Goal: Check status

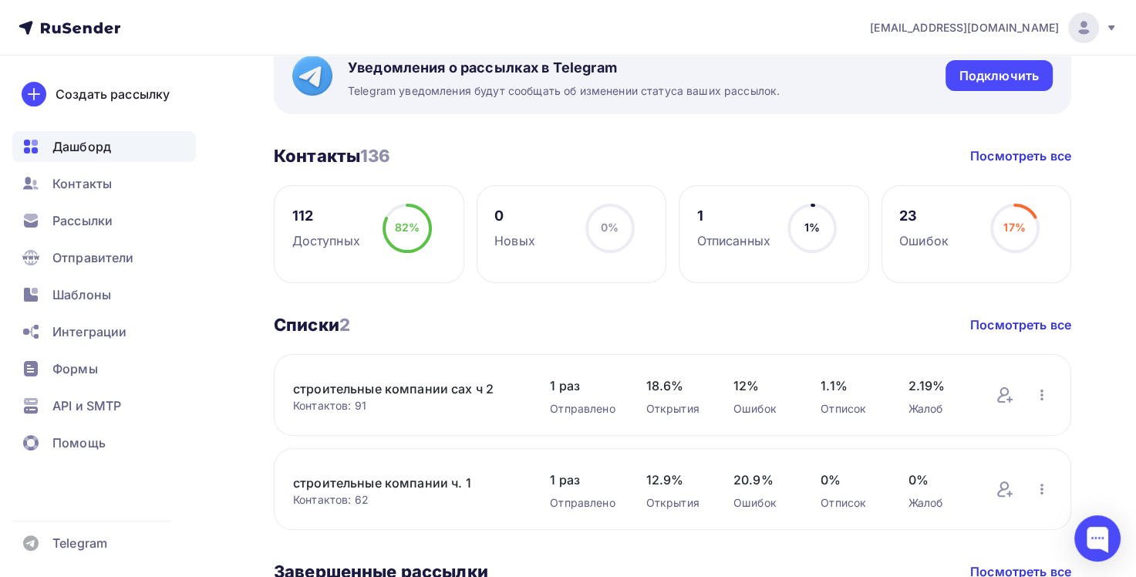
scroll to position [309, 0]
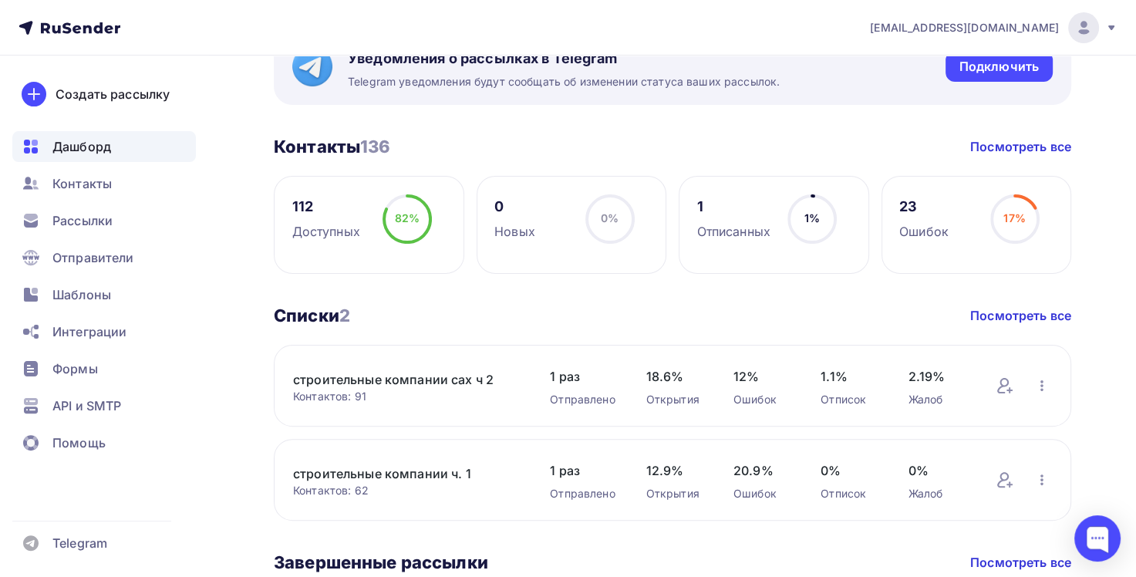
click at [376, 381] on link "строительные компании сах ч 2" at bounding box center [406, 379] width 226 height 19
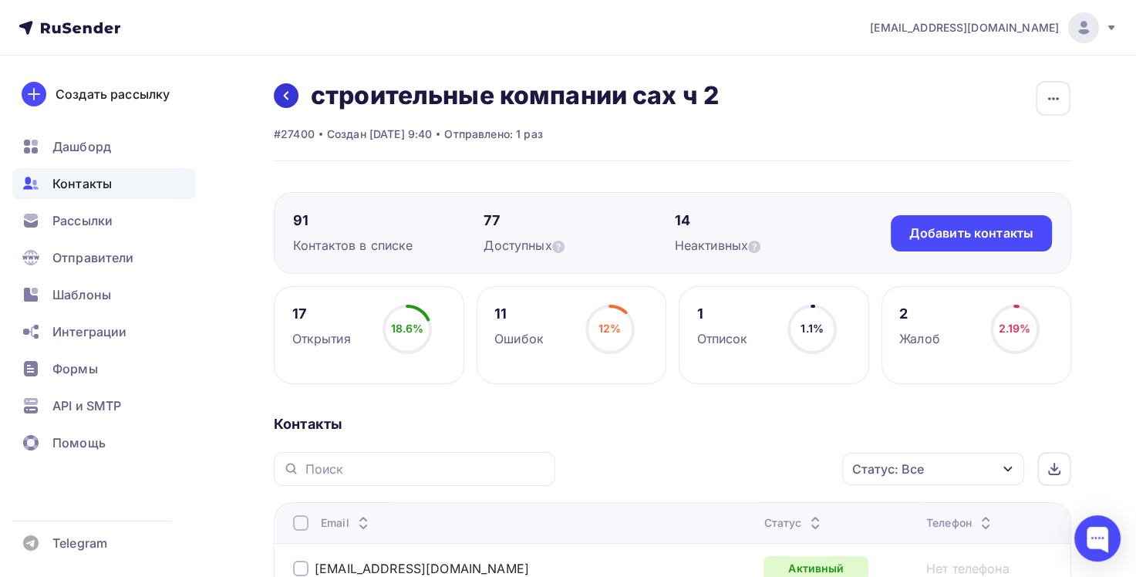
click at [288, 99] on icon at bounding box center [286, 96] width 5 height 8
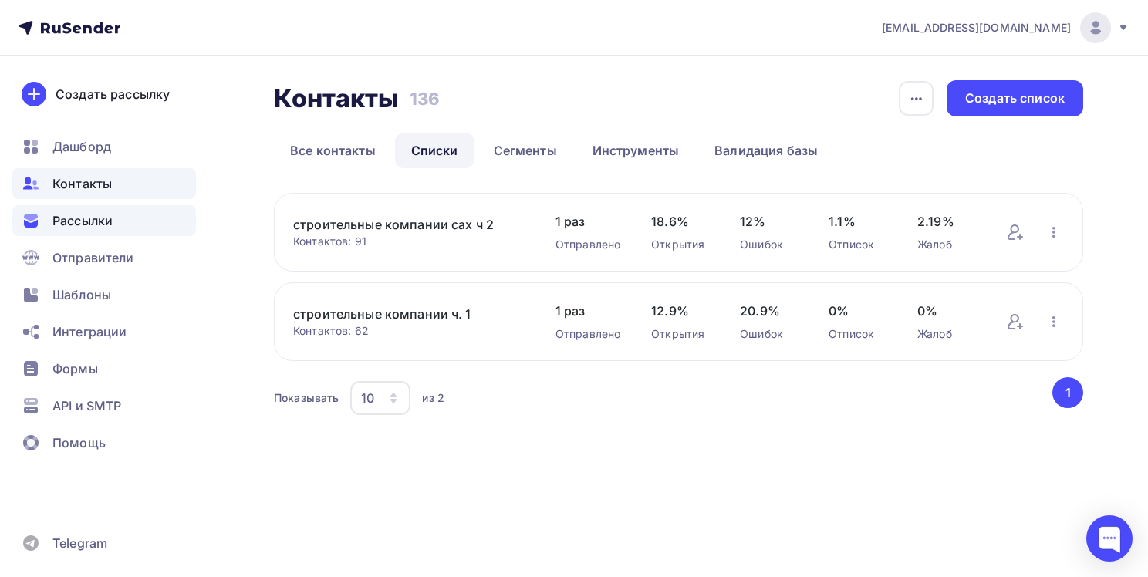
click at [87, 220] on span "Рассылки" at bounding box center [82, 220] width 60 height 19
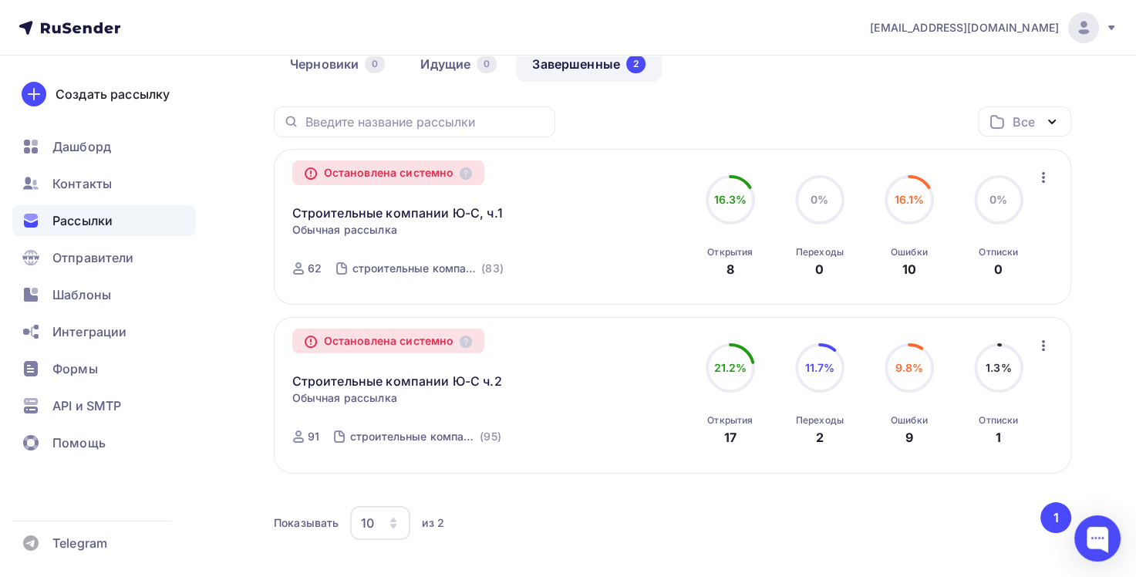
scroll to position [154, 0]
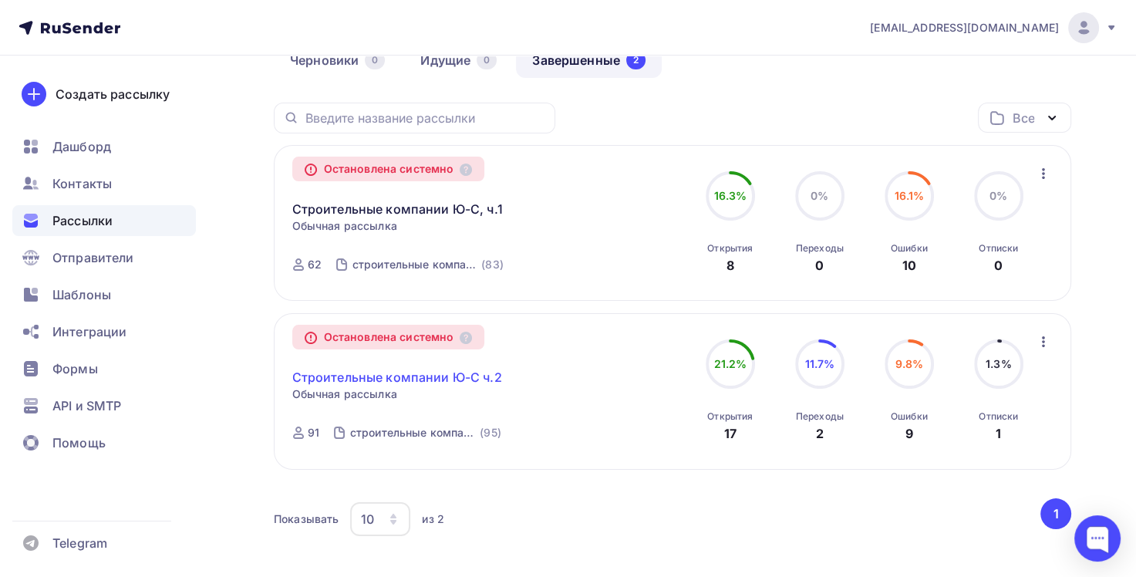
click at [413, 382] on link "Строительные компании Ю-С ч.2" at bounding box center [397, 377] width 210 height 19
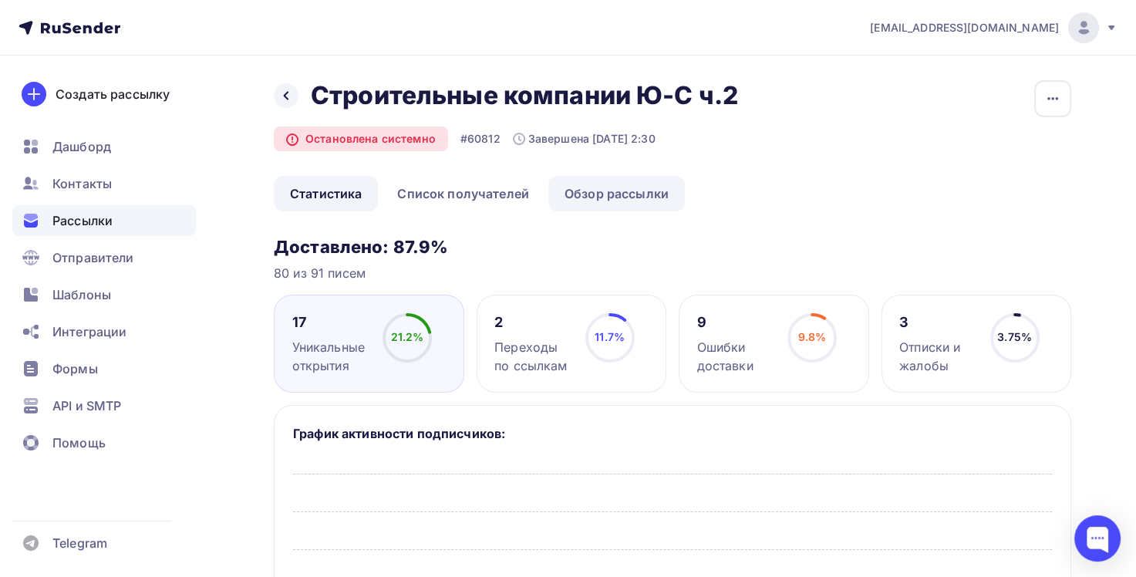
click at [624, 194] on link "Обзор рассылки" at bounding box center [616, 193] width 137 height 35
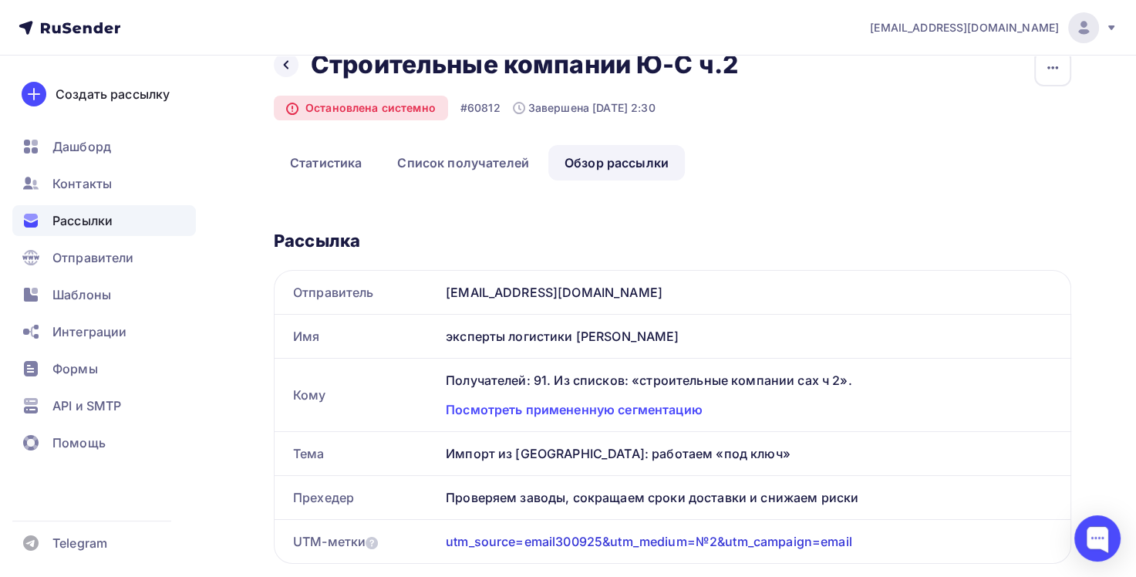
scroll to position [77, 0]
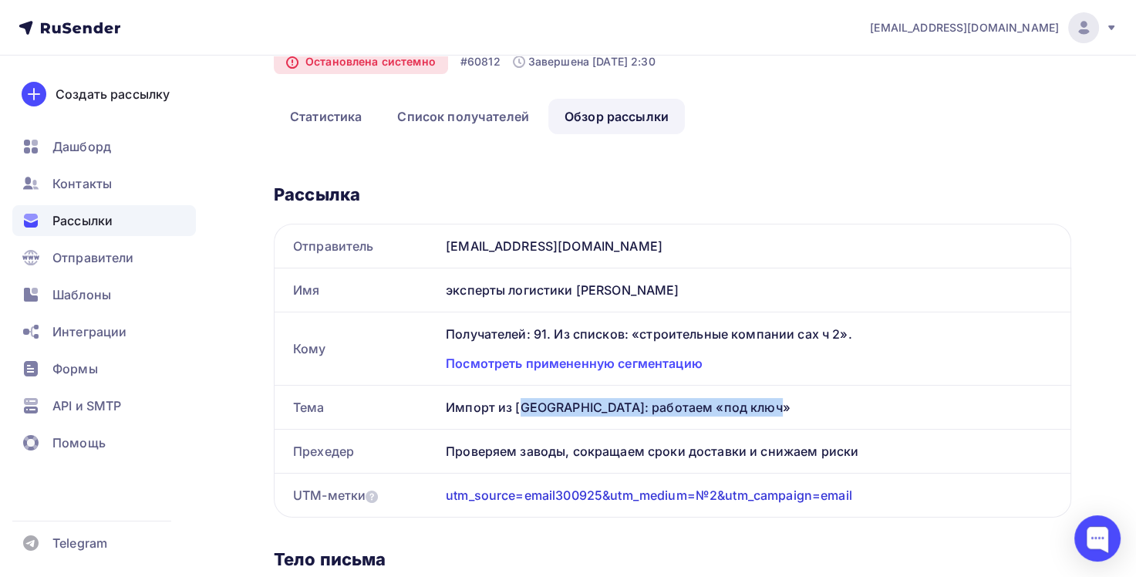
drag, startPoint x: 701, startPoint y: 406, endPoint x: 440, endPoint y: 393, distance: 261.8
click at [440, 393] on div "Импорт из [GEOGRAPHIC_DATA]: работаем «под ключ»" at bounding box center [755, 407] width 631 height 43
copy div "Импорт из [GEOGRAPHIC_DATA]: работаем «под ключ»"
